Goal: Task Accomplishment & Management: Use online tool/utility

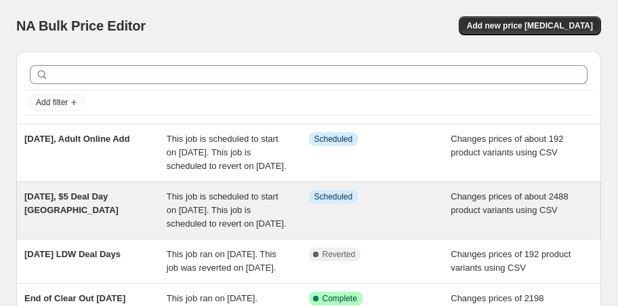
click at [97, 209] on span "[DATE], $5 Deal Day [GEOGRAPHIC_DATA]" at bounding box center [71, 203] width 94 height 24
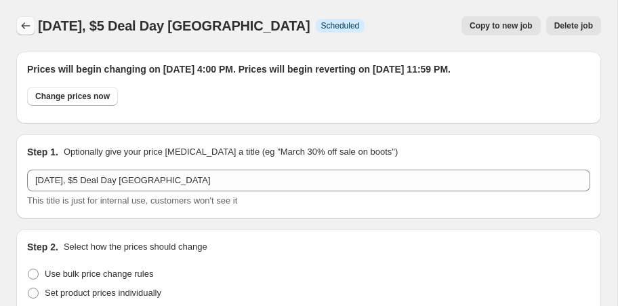
click at [27, 24] on icon "Price change jobs" at bounding box center [26, 26] width 14 height 14
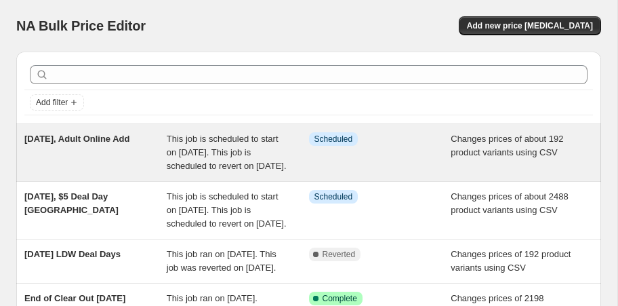
click at [91, 138] on span "[DATE], Adult Online Add" at bounding box center [77, 139] width 106 height 10
